Goal: Information Seeking & Learning: Learn about a topic

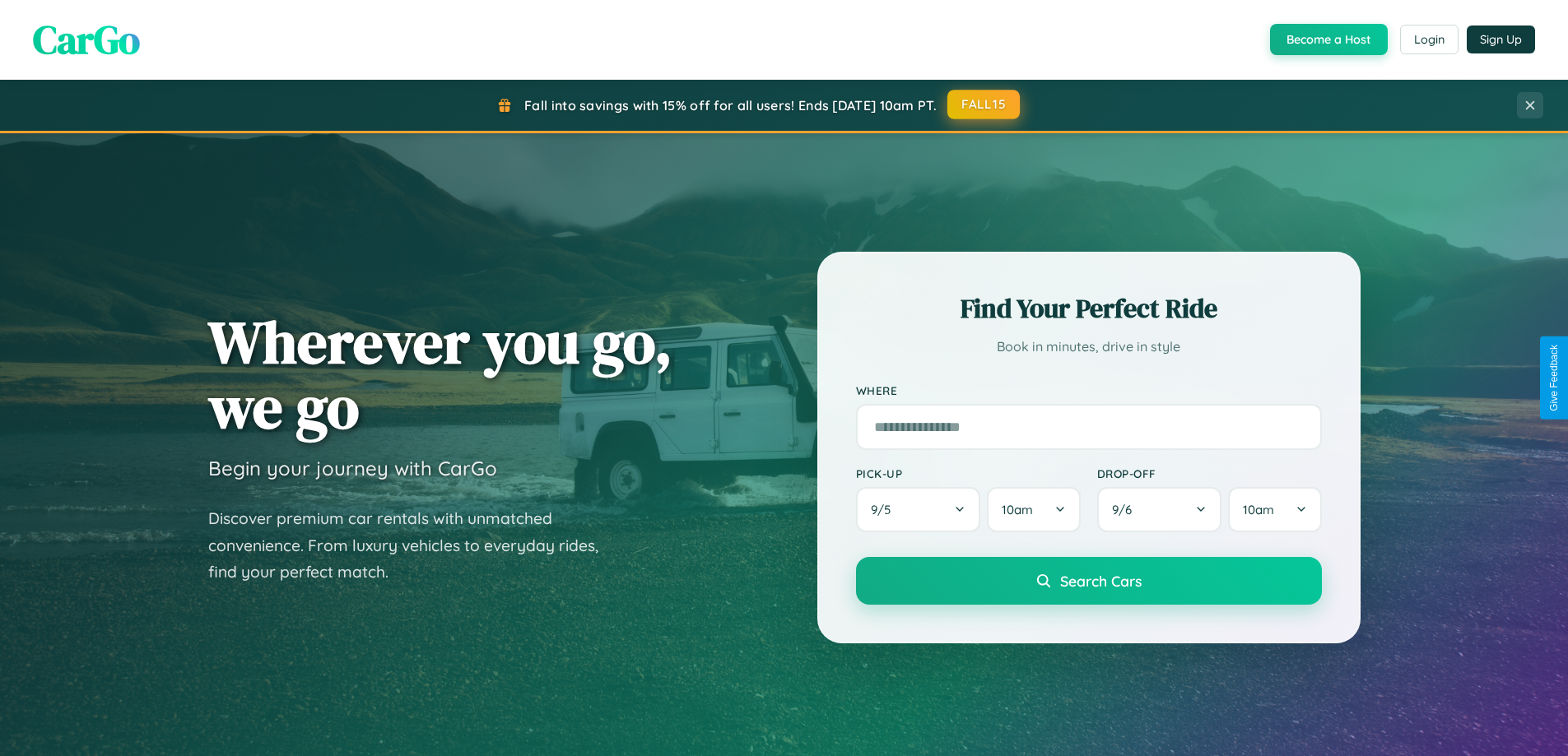
click at [984, 104] on button "FALL15" at bounding box center [983, 104] width 72 height 30
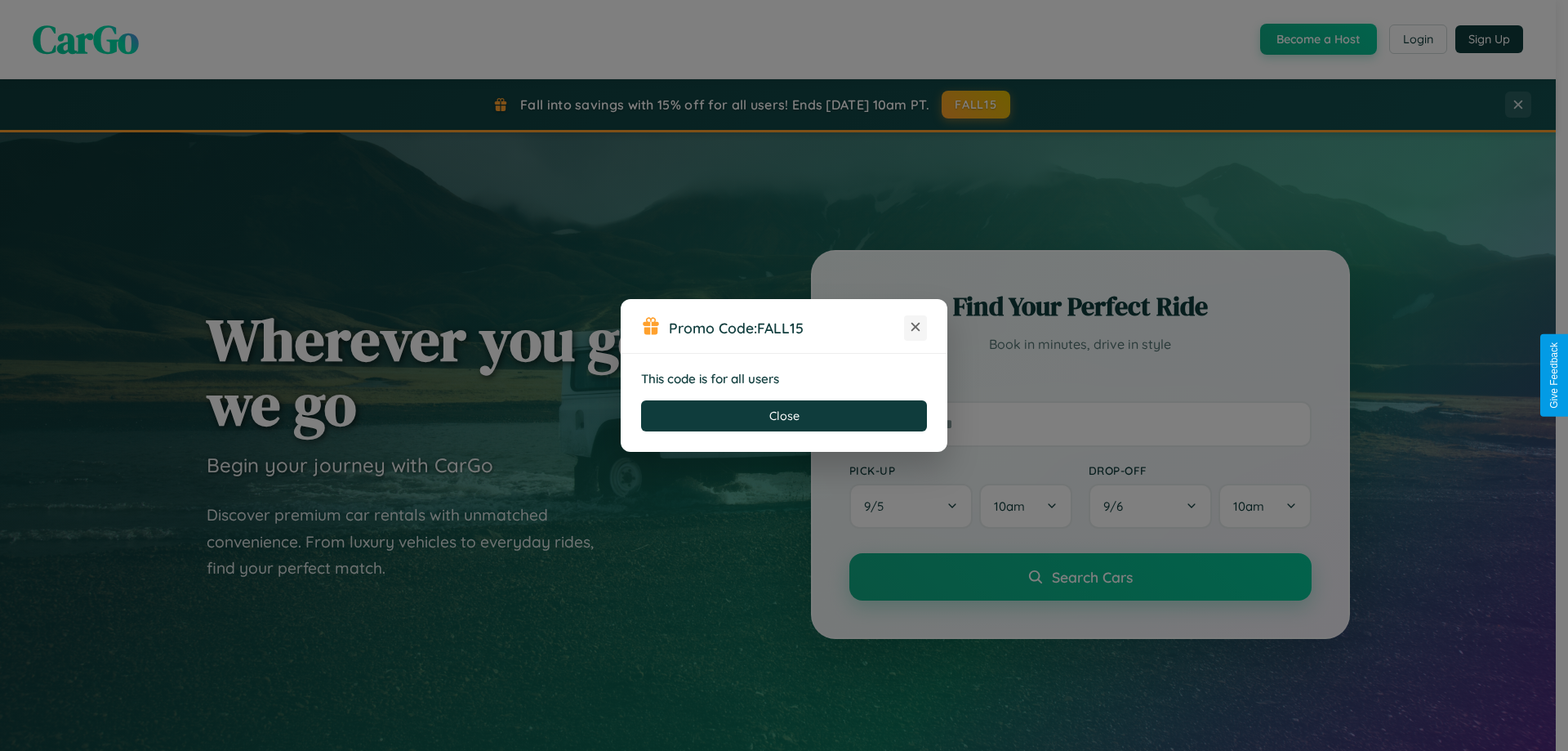
click at [916, 328] on icon at bounding box center [915, 326] width 16 height 16
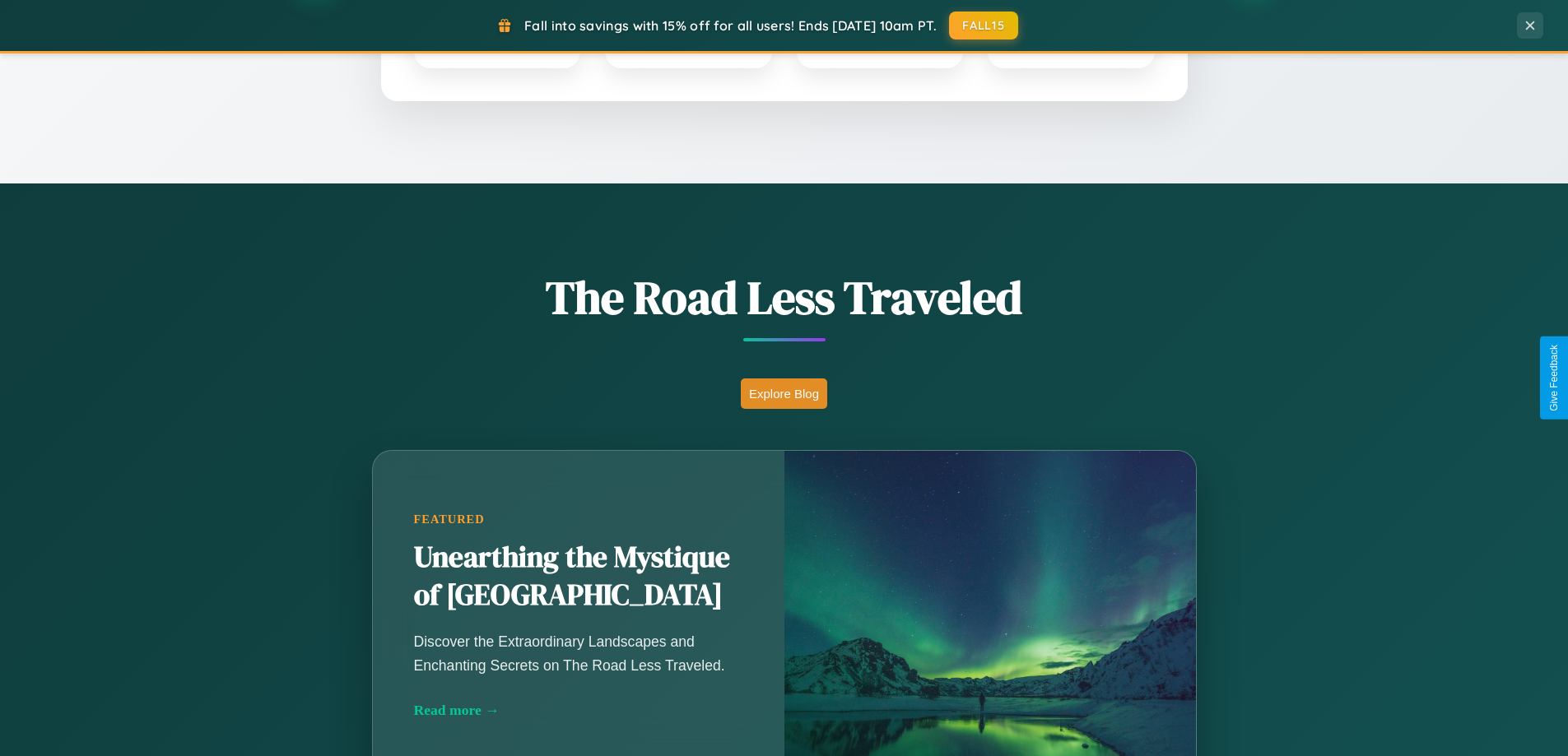
scroll to position [1132, 0]
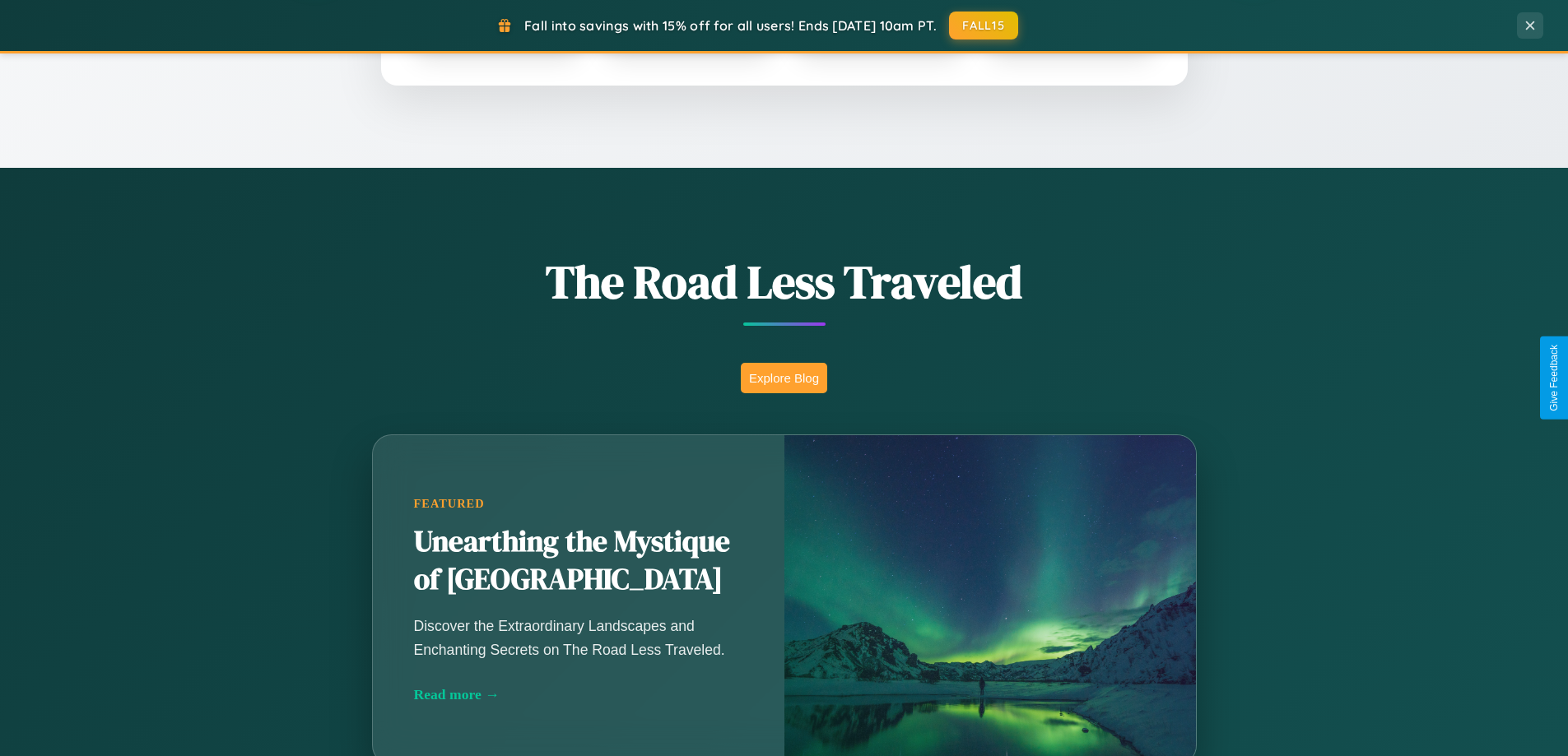
click at [784, 378] on button "Explore Blog" at bounding box center [784, 378] width 87 height 31
